Goal: Information Seeking & Learning: Find specific fact

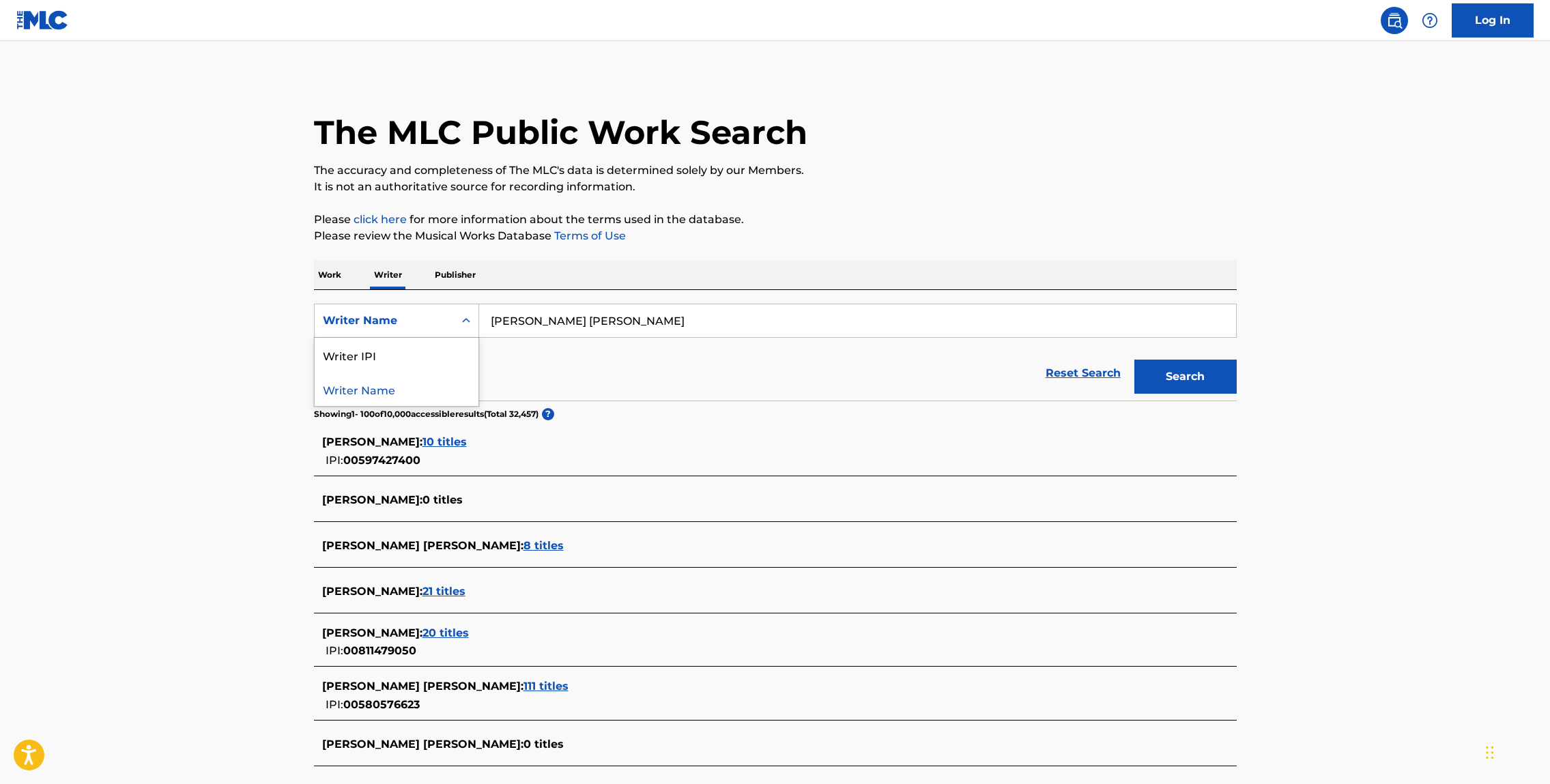
click at [410, 312] on div "Writer Name" at bounding box center [384, 320] width 122 height 17
click at [662, 317] on input "[PERSON_NAME] [PERSON_NAME]" at bounding box center [857, 320] width 757 height 33
drag, startPoint x: 662, startPoint y: 317, endPoint x: 476, endPoint y: 309, distance: 186.2
click at [484, 311] on input "[PERSON_NAME] [PERSON_NAME]" at bounding box center [857, 320] width 757 height 33
type input "[PERSON_NAME]"
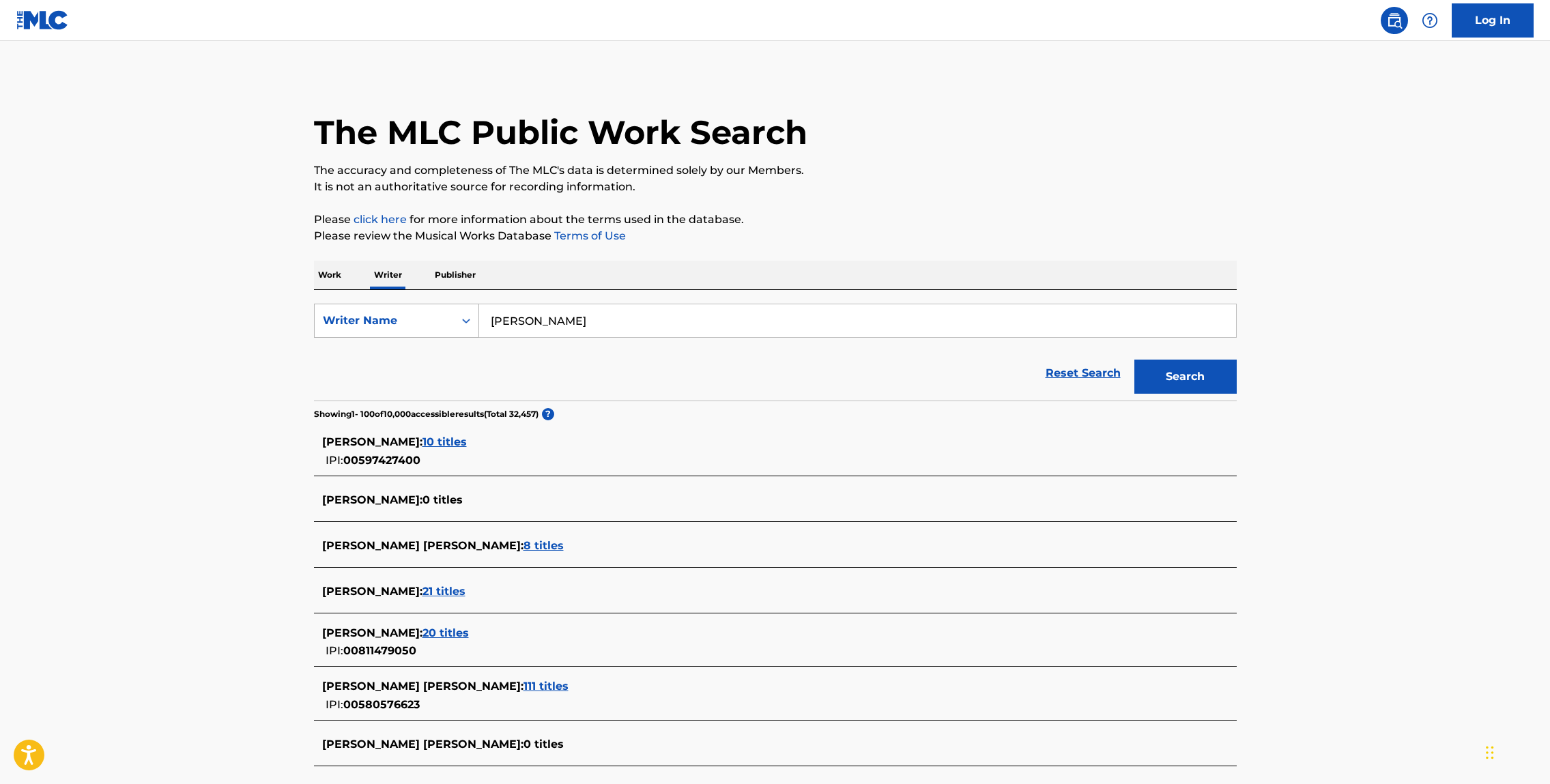
click at [1134, 359] on button "Search" at bounding box center [1185, 376] width 103 height 34
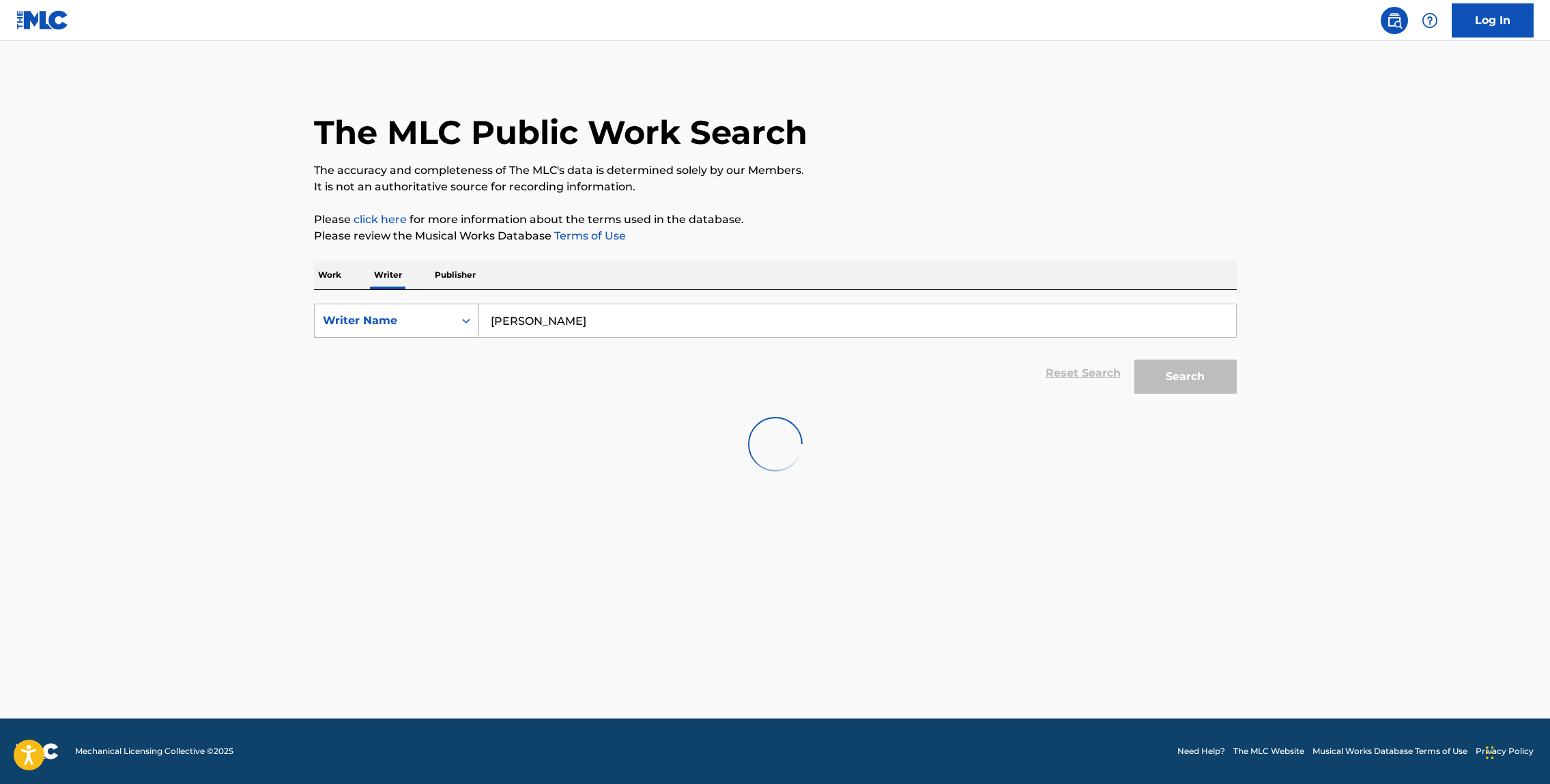
click at [387, 332] on div "Writer Name" at bounding box center [384, 320] width 139 height 26
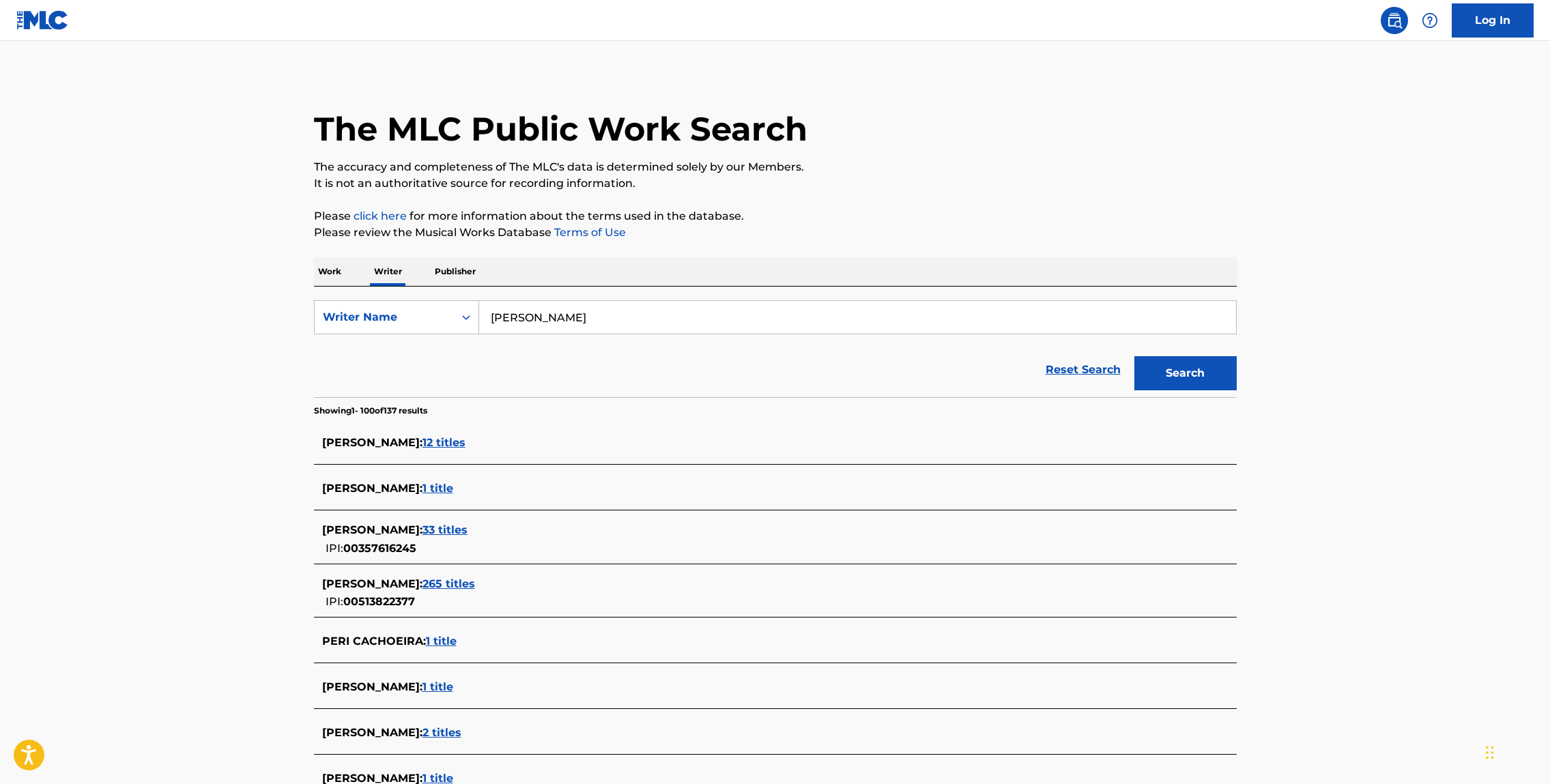
scroll to position [7, 0]
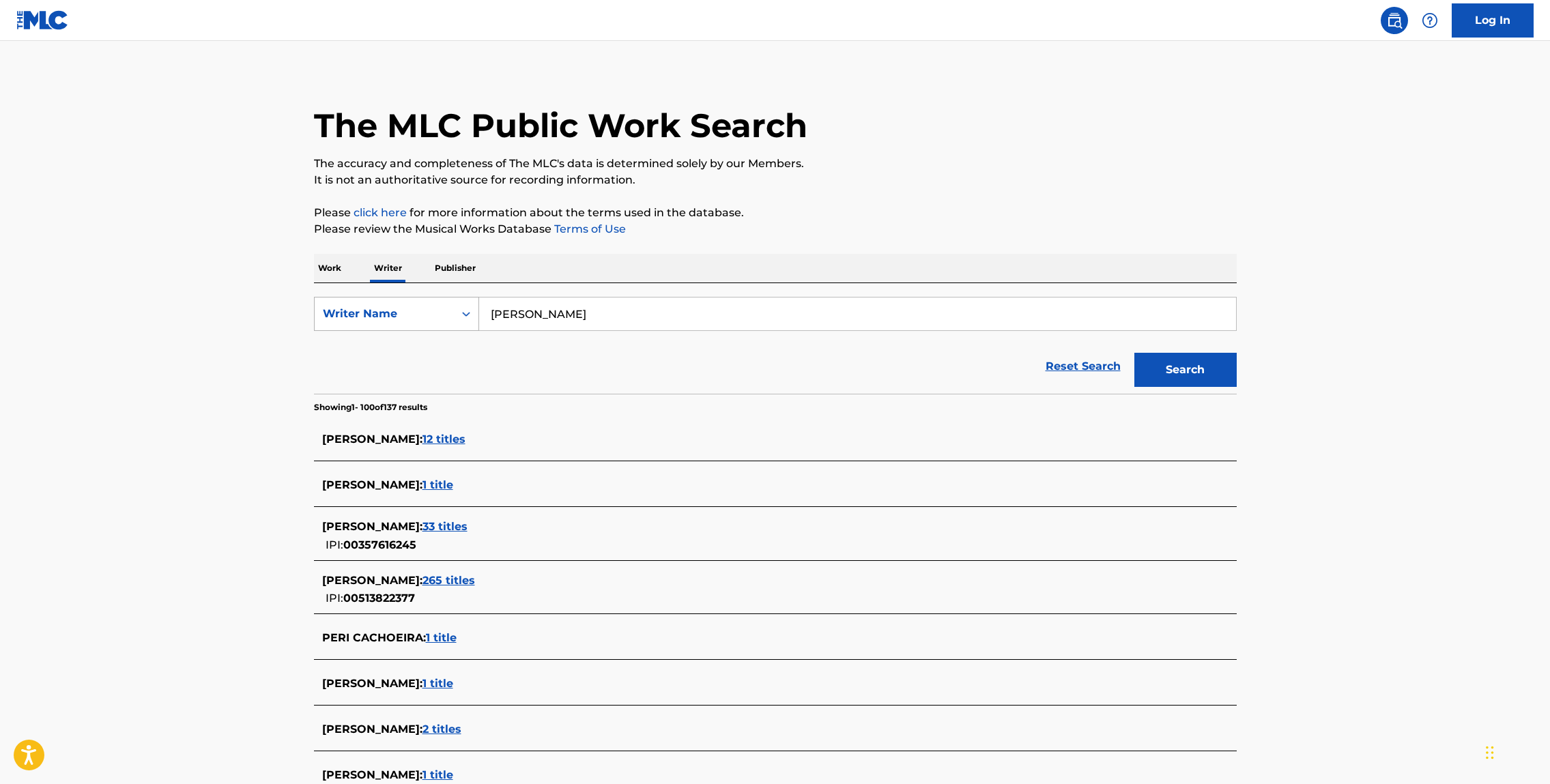
drag, startPoint x: 585, startPoint y: 320, endPoint x: 378, endPoint y: 307, distance: 207.4
click at [420, 308] on div "SearchWithCriteriad3a79b4e-1d52-49fa-a27a-13b8e090ae5c Writer Name [PERSON_NAME]" at bounding box center [775, 313] width 923 height 34
click at [388, 319] on div "Writer Name" at bounding box center [384, 313] width 122 height 17
drag, startPoint x: 388, startPoint y: 354, endPoint x: 517, endPoint y: 336, distance: 130.2
click at [389, 354] on div "Writer IPI" at bounding box center [397, 347] width 164 height 34
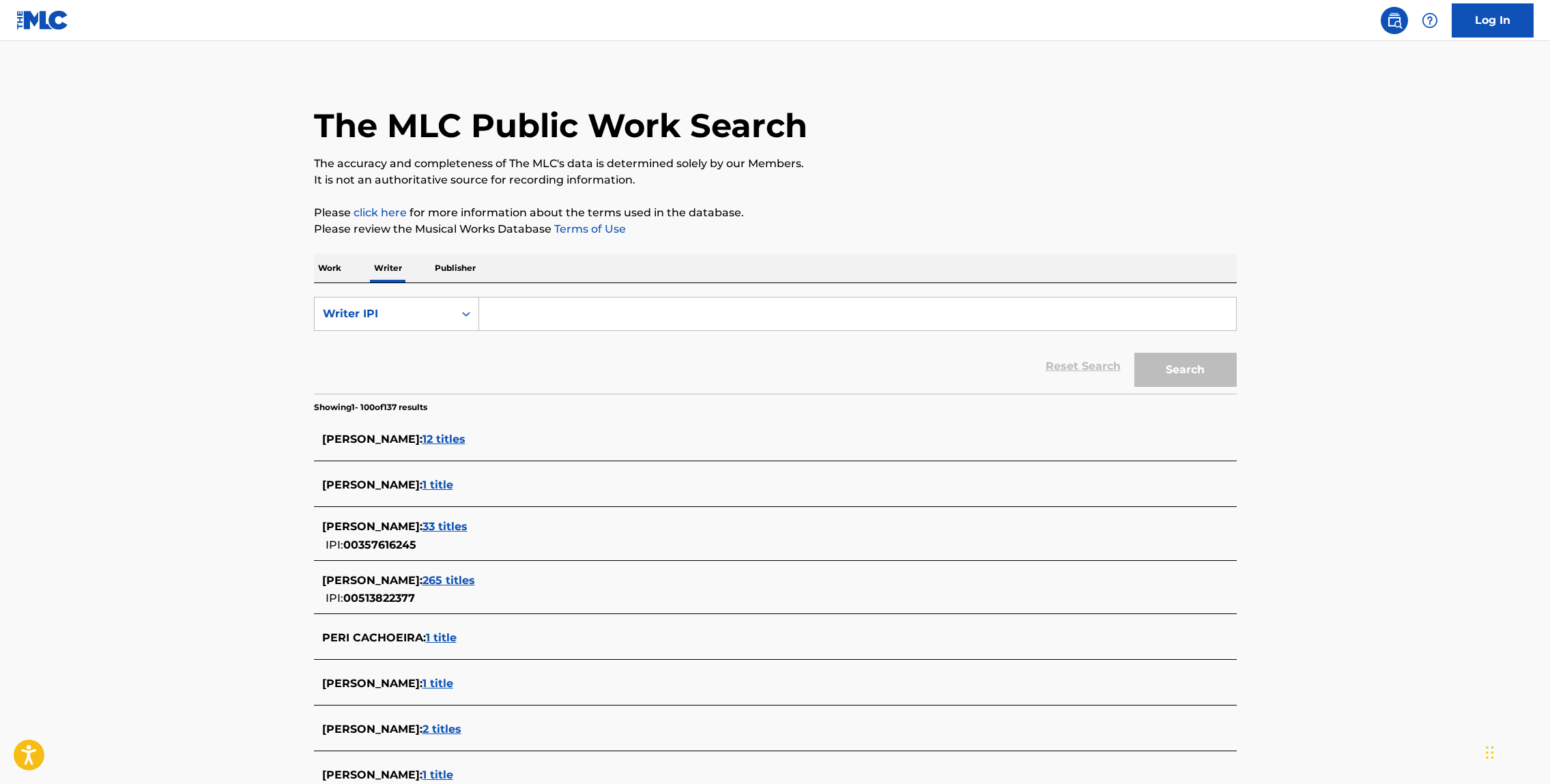
drag, startPoint x: 531, startPoint y: 315, endPoint x: 519, endPoint y: 316, distance: 12.0
click at [531, 315] on input "Search Form" at bounding box center [857, 313] width 757 height 33
paste input "788064989"
type input "788064989"
drag, startPoint x: 1164, startPoint y: 374, endPoint x: 1185, endPoint y: 375, distance: 21.0
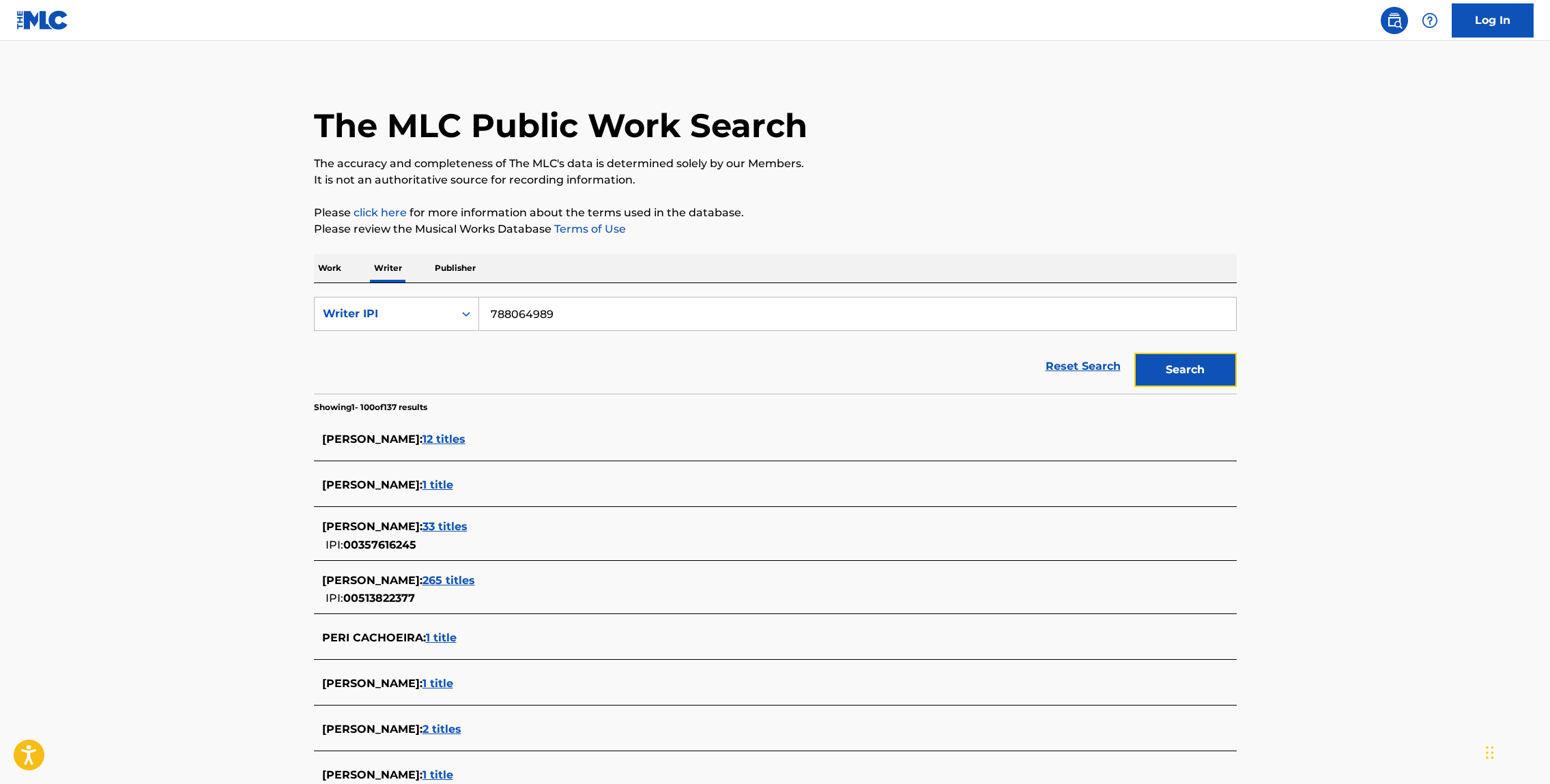
click at [1163, 374] on button "Search" at bounding box center [1185, 370] width 103 height 34
